Goal: Task Accomplishment & Management: Complete application form

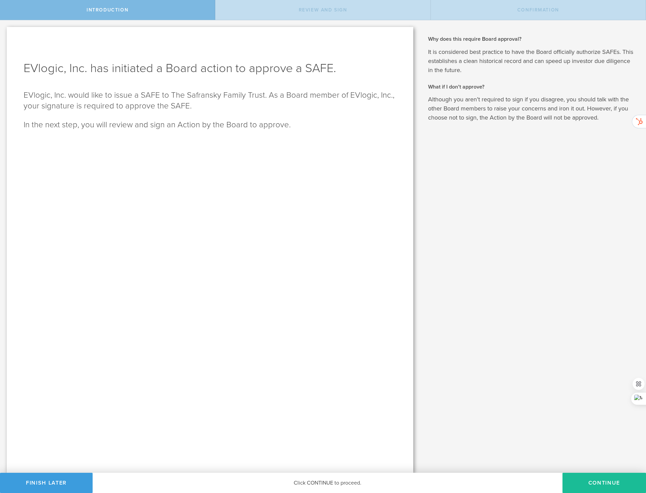
click at [600, 484] on button "Continue" at bounding box center [605, 483] width 84 height 20
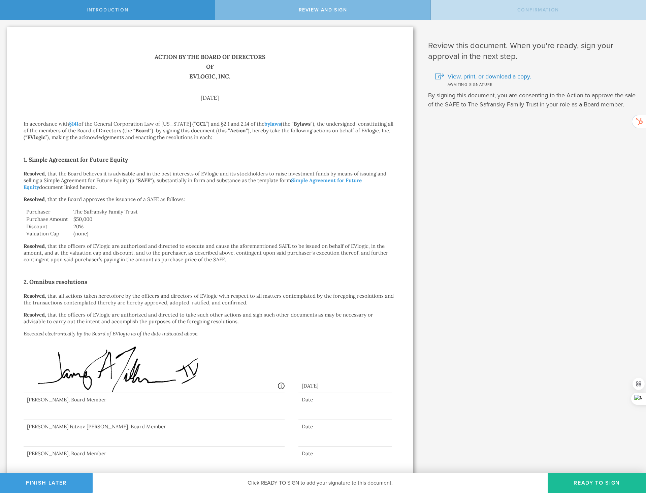
scroll to position [9, 0]
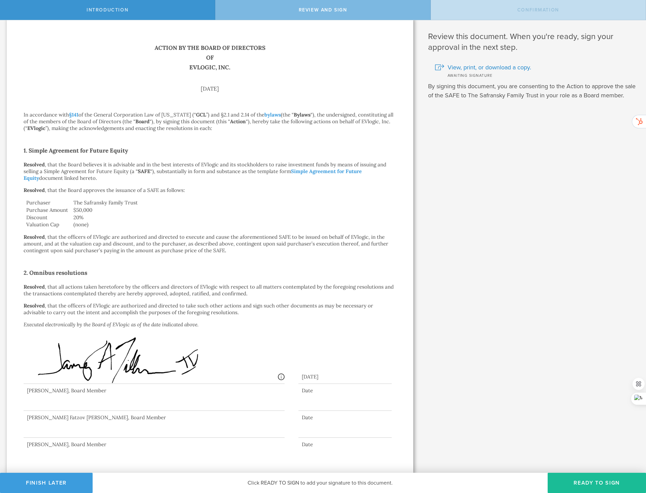
click at [592, 484] on button "Ready to Sign" at bounding box center [597, 483] width 98 height 20
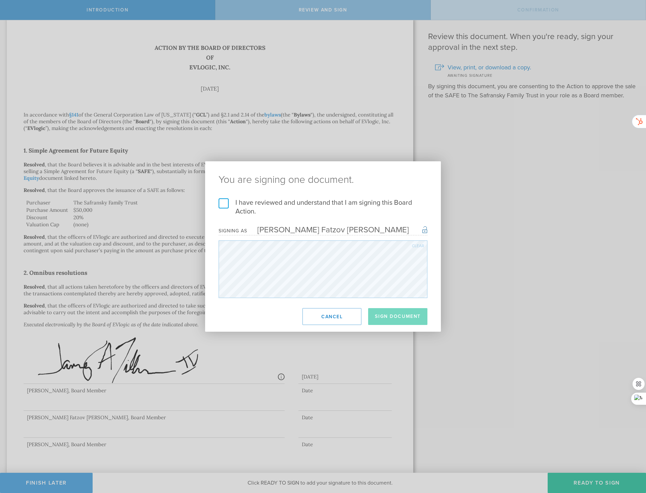
click at [227, 204] on label "I have reviewed and understand that I am signing this Board Action." at bounding box center [323, 207] width 209 height 18
click at [0, 0] on input "I have reviewed and understand that I am signing this Board Action." at bounding box center [0, 0] width 0 height 0
click at [400, 320] on button "Sign Document" at bounding box center [397, 316] width 59 height 17
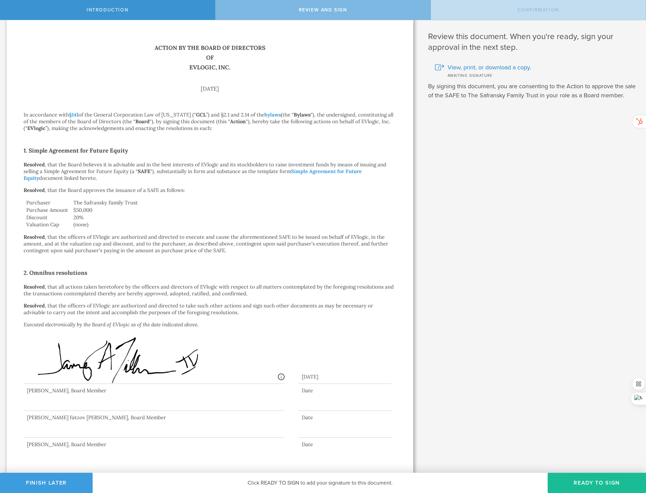
scroll to position [0, 0]
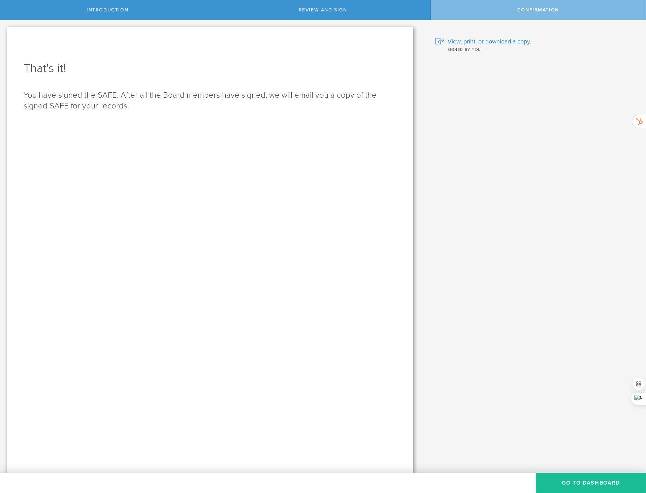
click at [583, 484] on button "Go to Dashboard" at bounding box center [591, 483] width 110 height 20
